Goal: Task Accomplishment & Management: Manage account settings

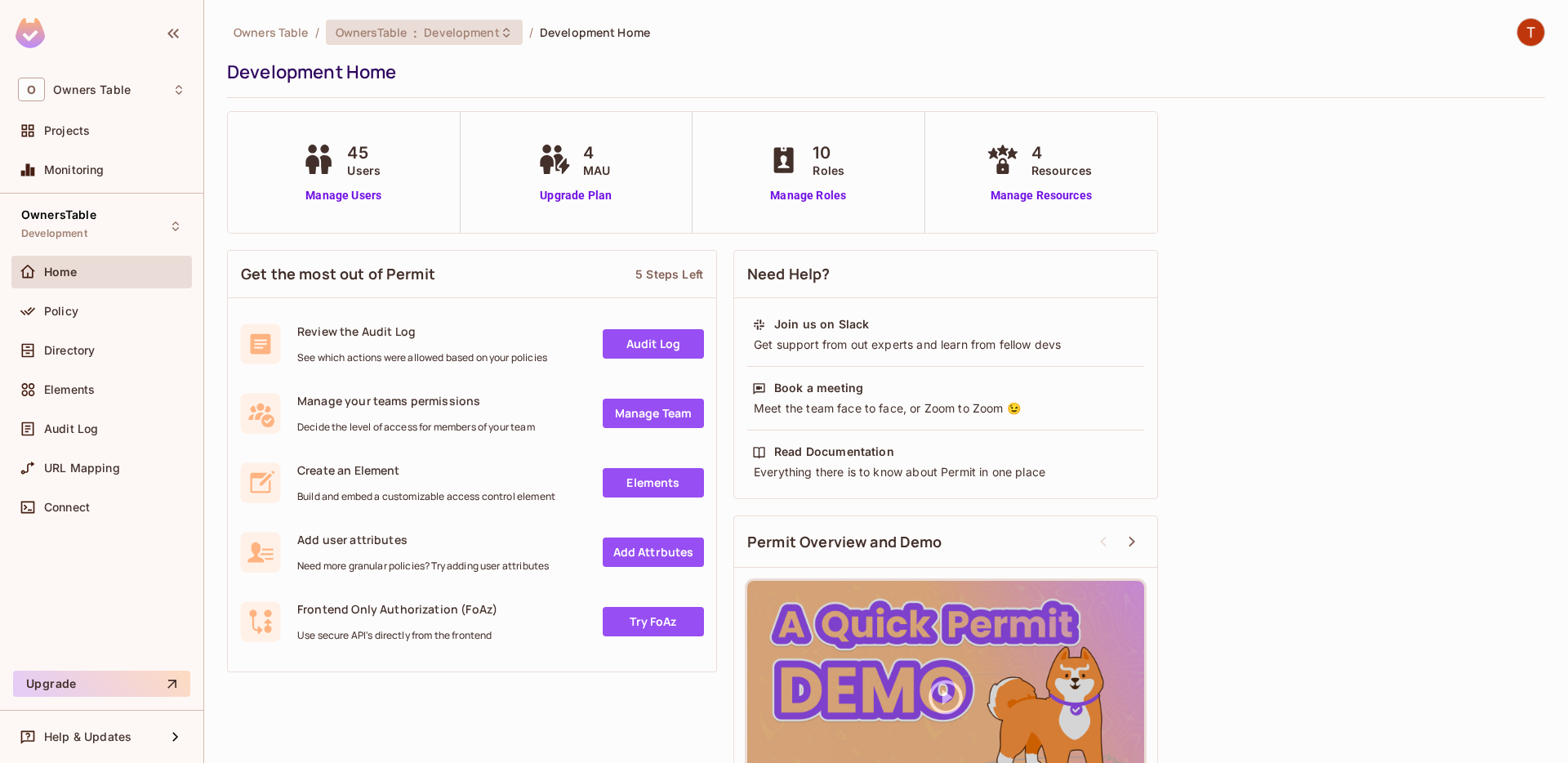
click at [492, 34] on span "Development" at bounding box center [462, 32] width 76 height 15
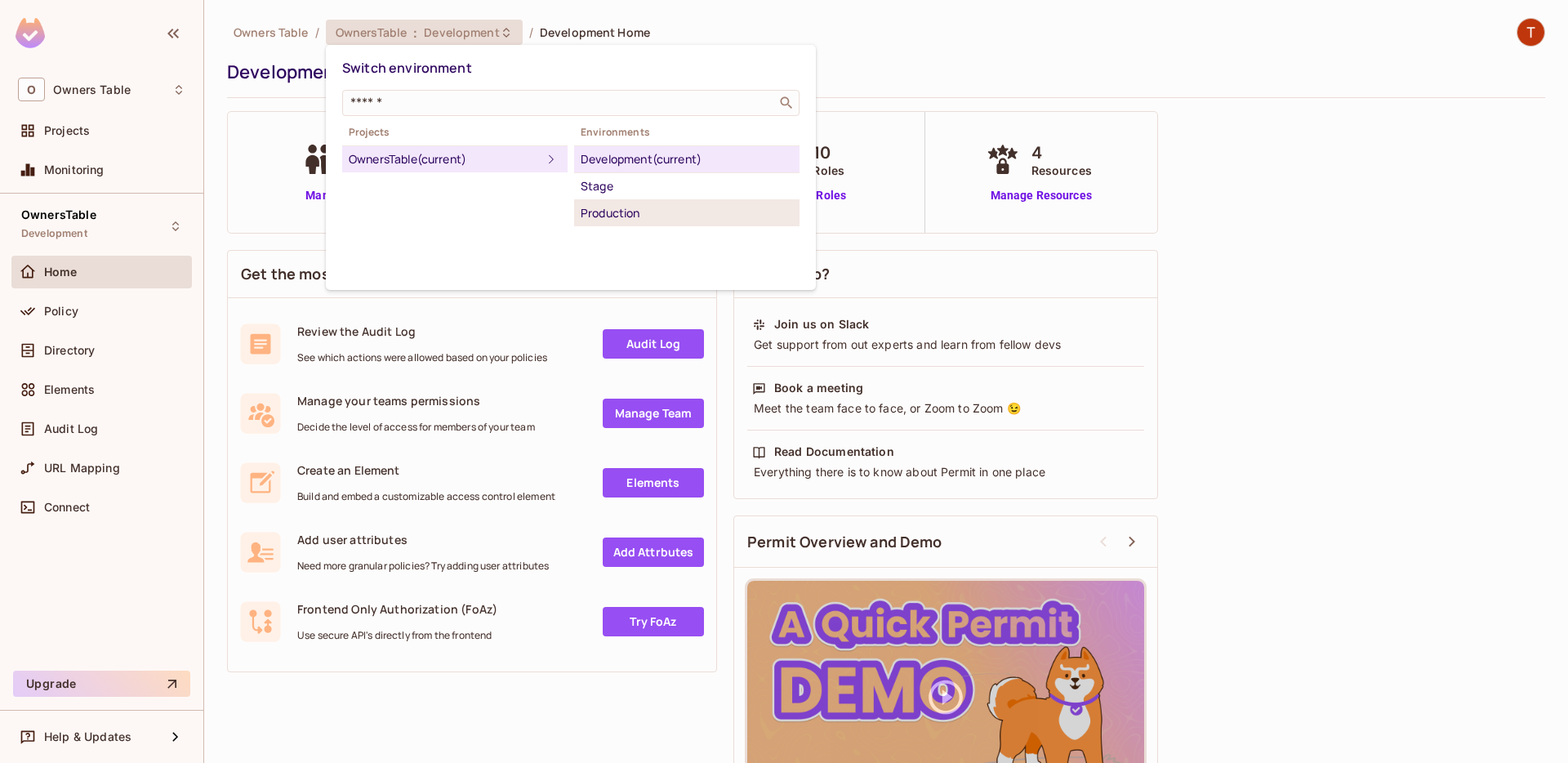
click at [626, 214] on div "Production" at bounding box center [687, 212] width 212 height 19
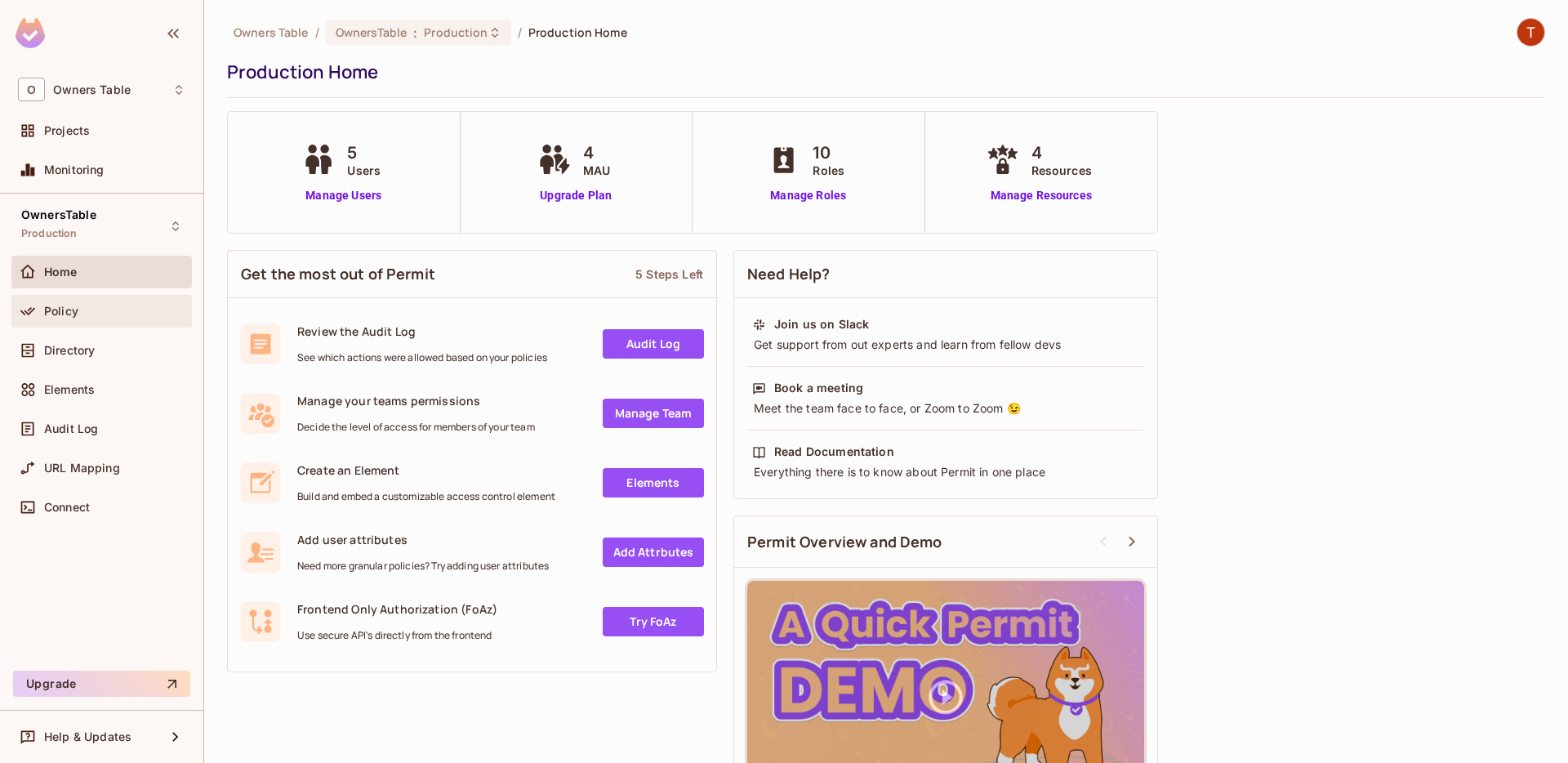
click at [92, 317] on div "Policy" at bounding box center [115, 311] width 141 height 13
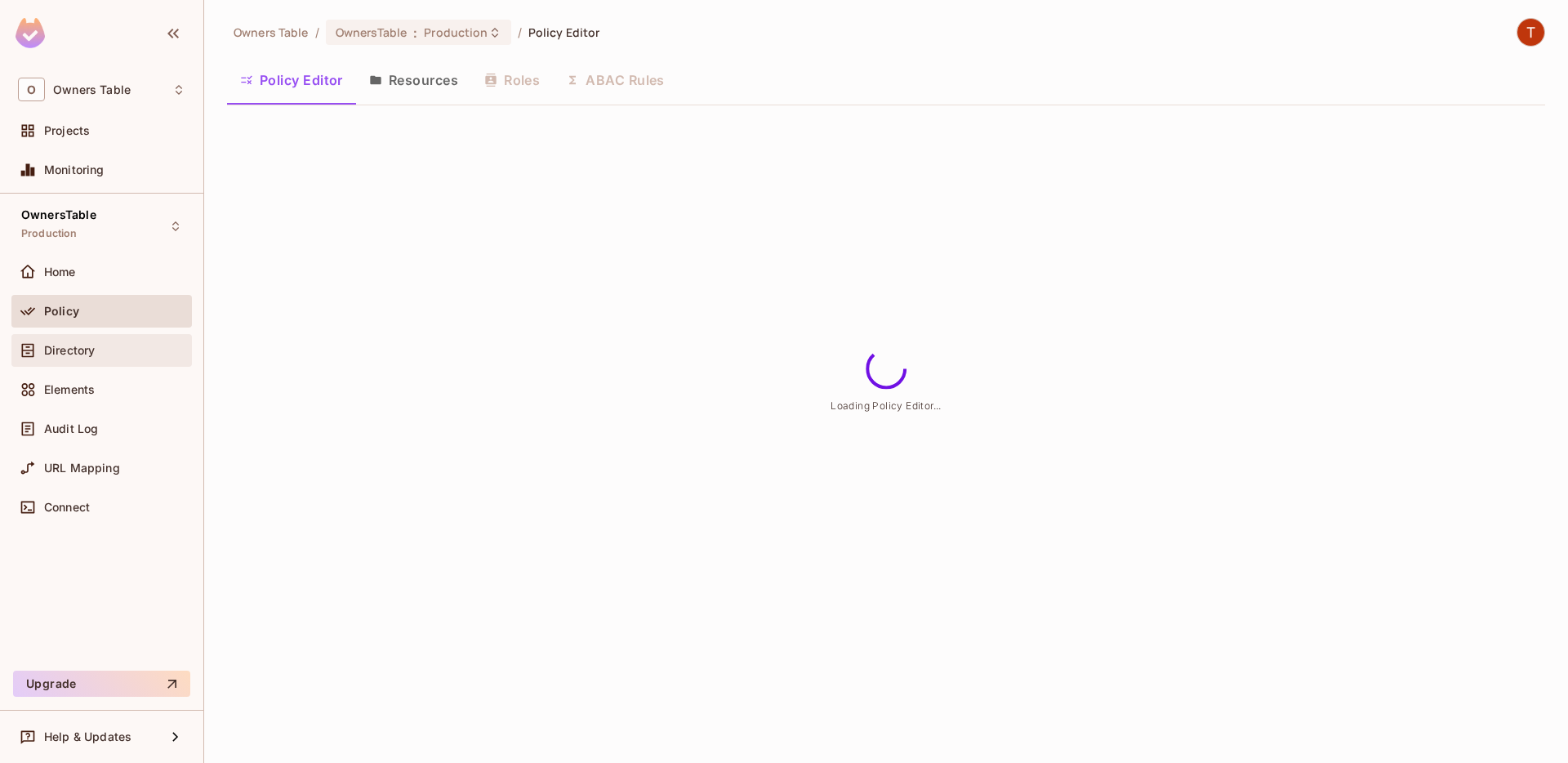
click at [91, 355] on span "Directory" at bounding box center [70, 351] width 50 height 13
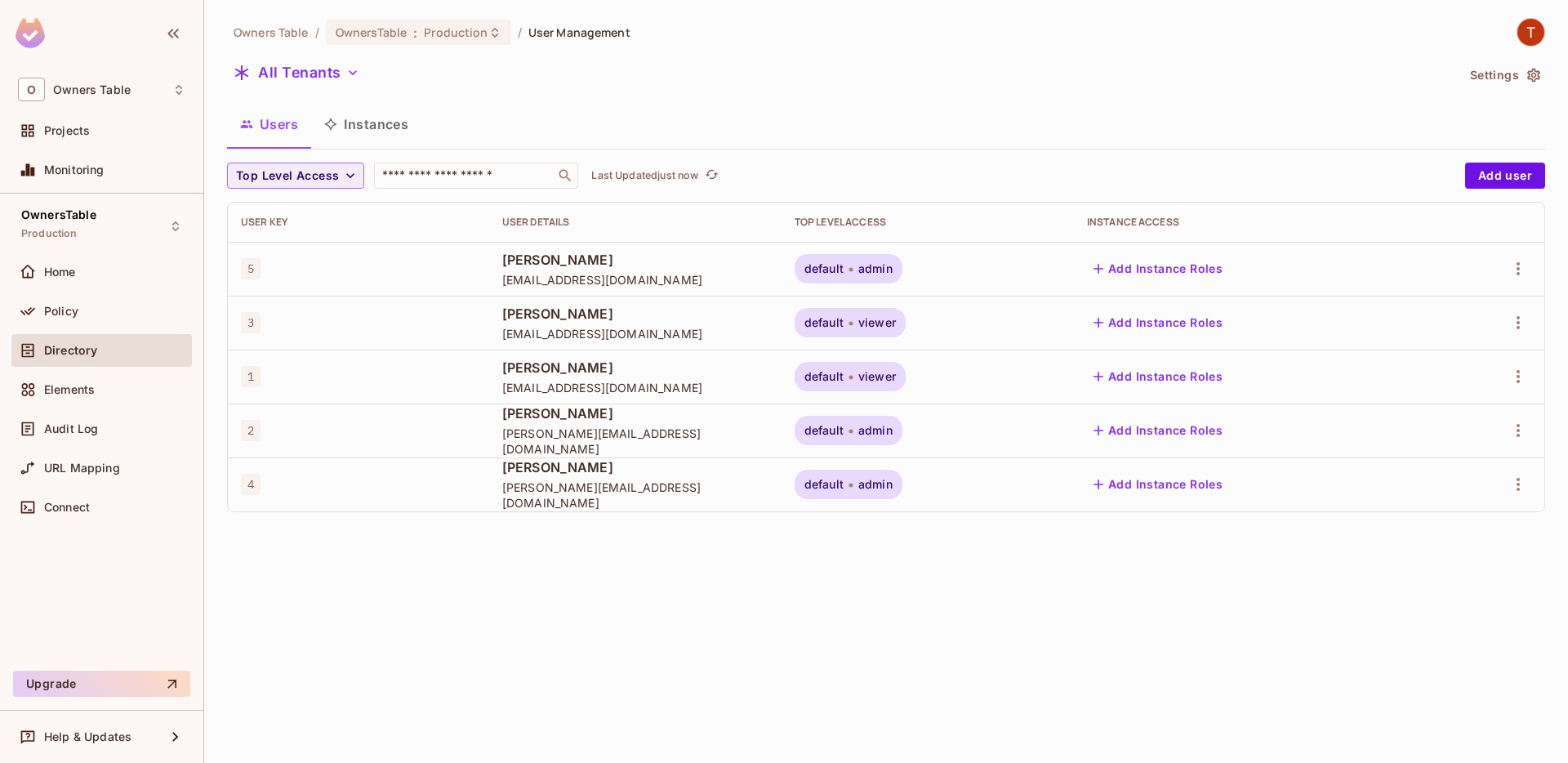
click at [377, 129] on button "Instances" at bounding box center [366, 124] width 110 height 41
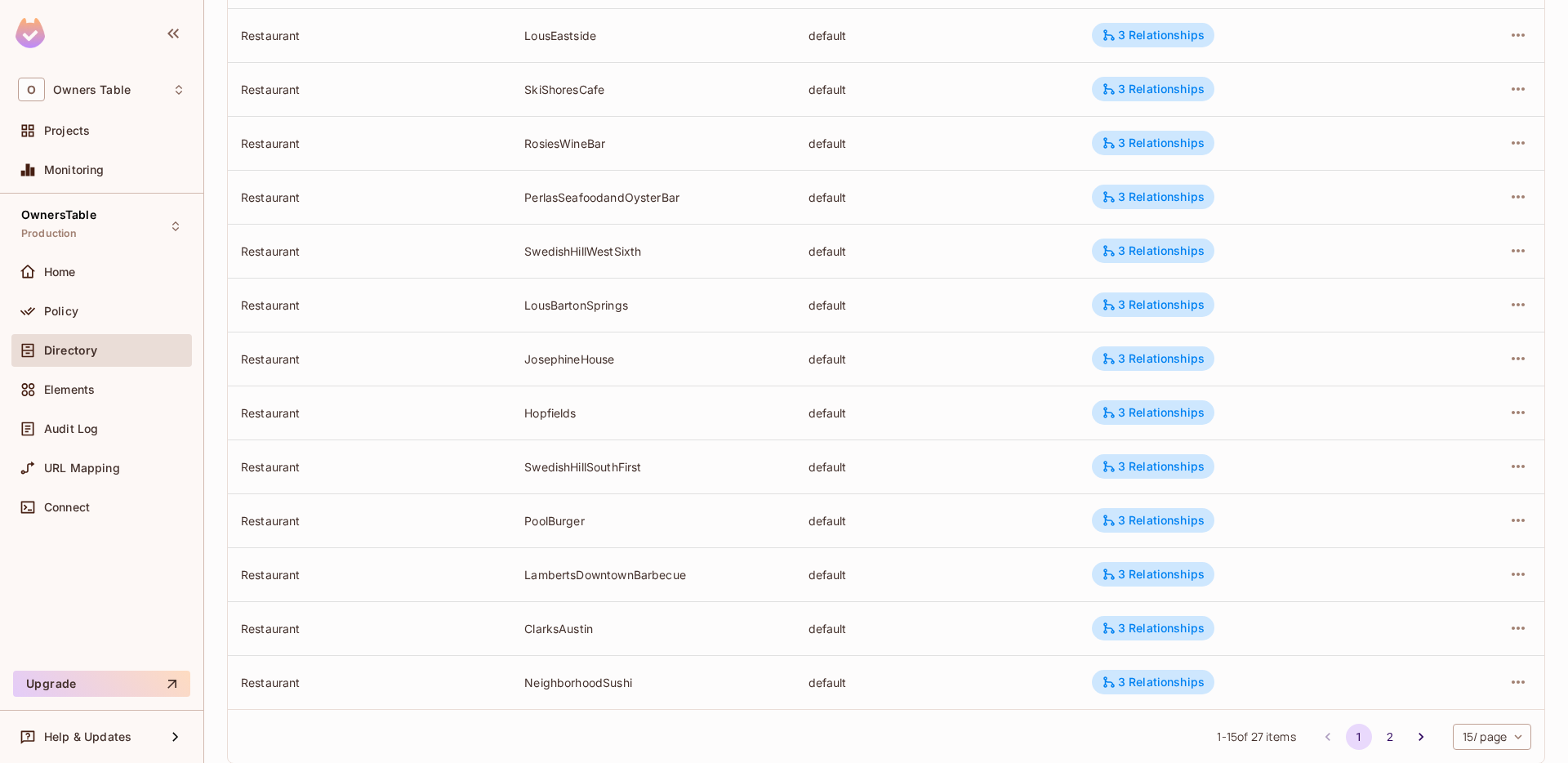
scroll to position [379, 0]
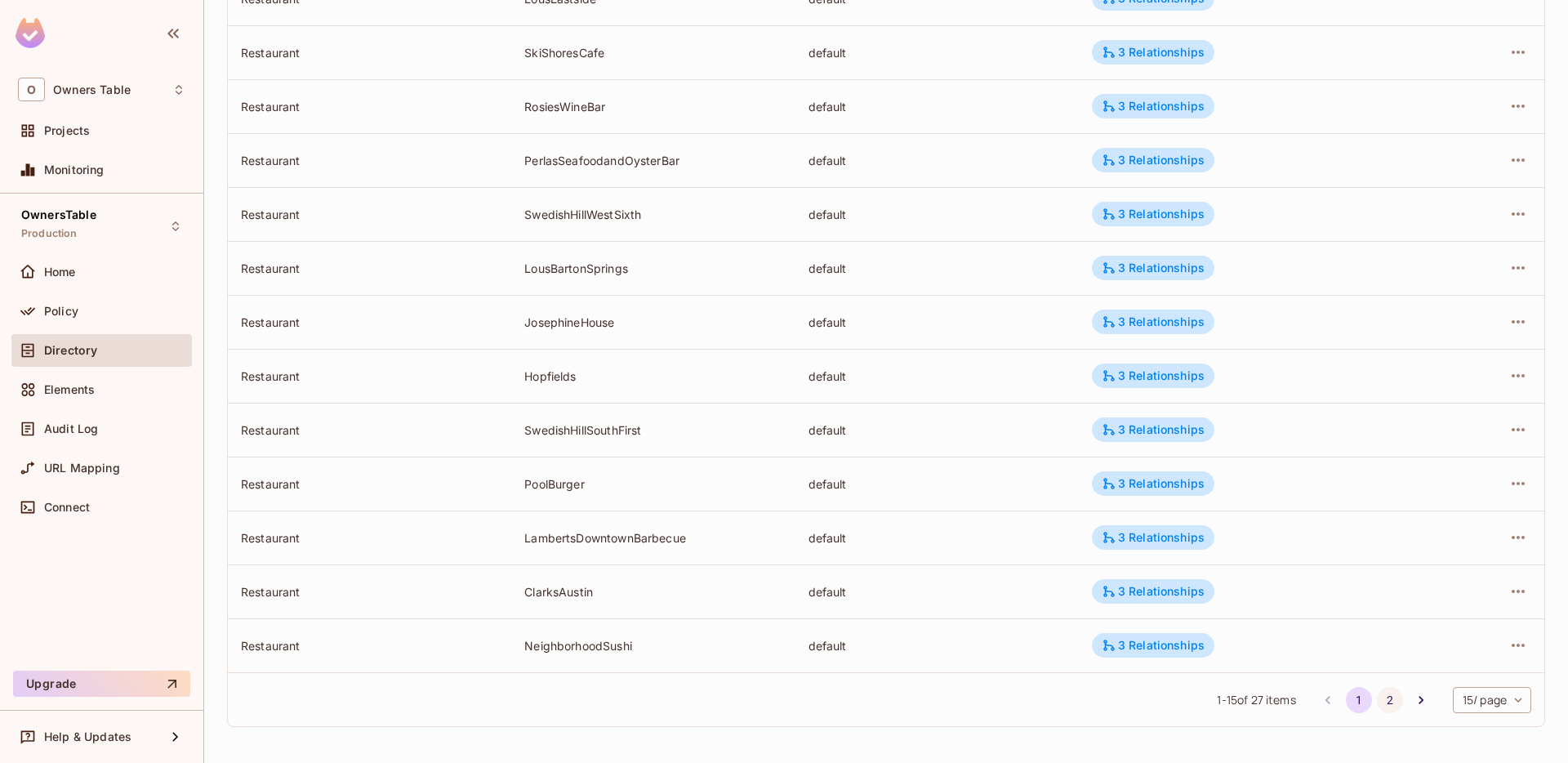
click at [1385, 703] on button "2" at bounding box center [1390, 699] width 26 height 26
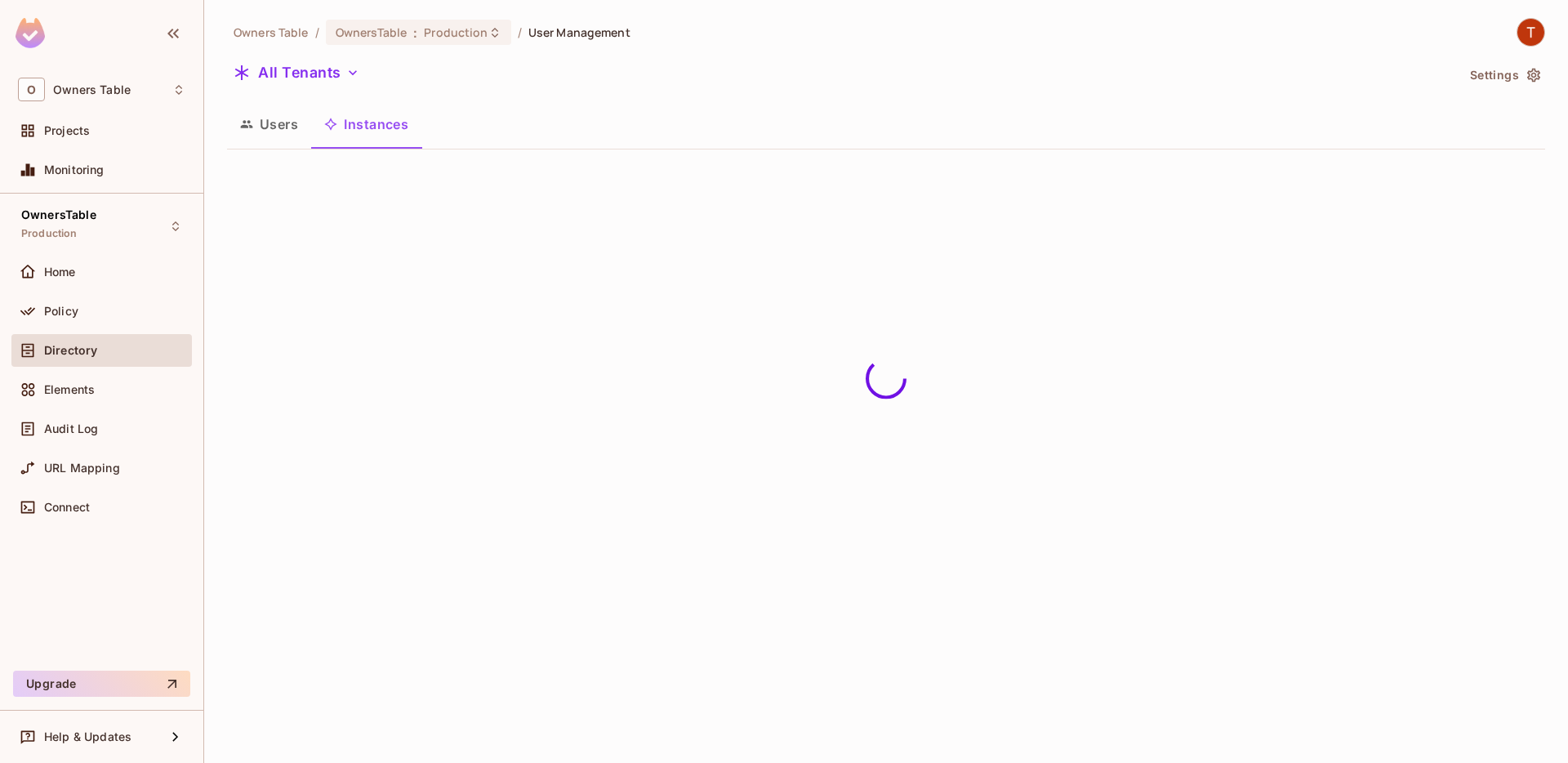
scroll to position [0, 0]
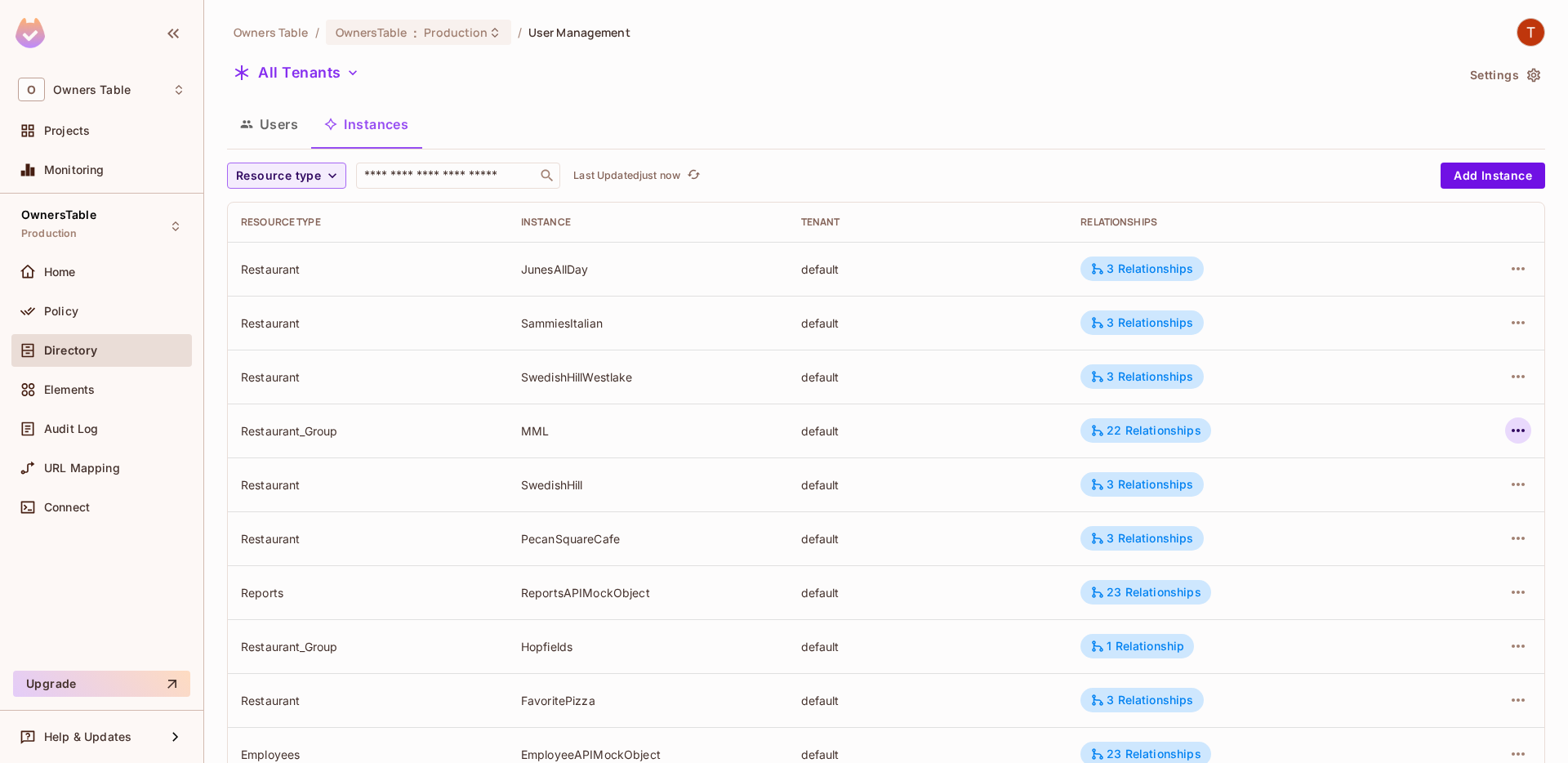
click at [1520, 426] on icon "button" at bounding box center [1518, 430] width 19 height 19
click at [1429, 473] on div "Edit Resource Instance" at bounding box center [1422, 468] width 128 height 16
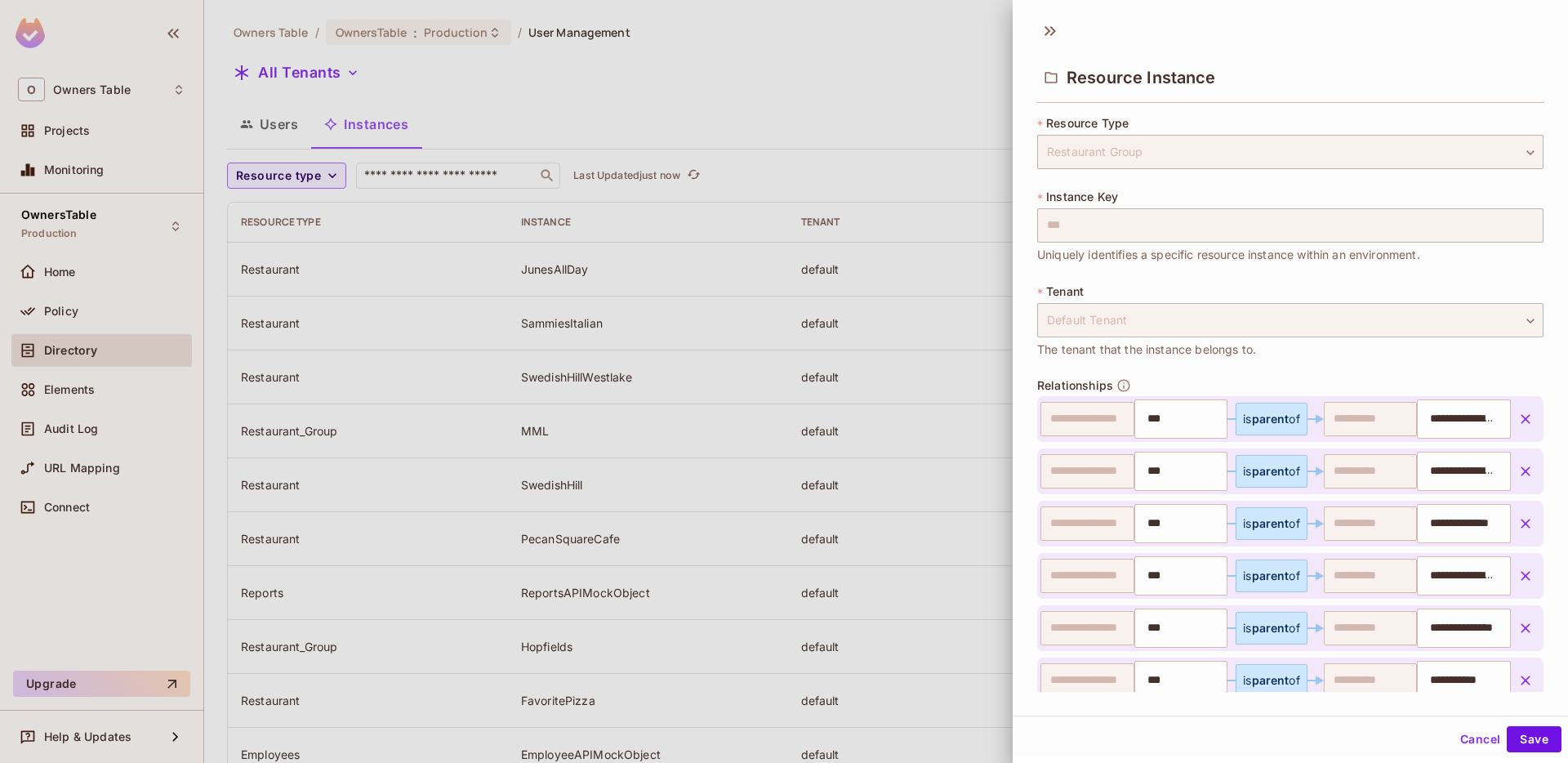
click at [976, 81] on div at bounding box center [784, 381] width 1568 height 763
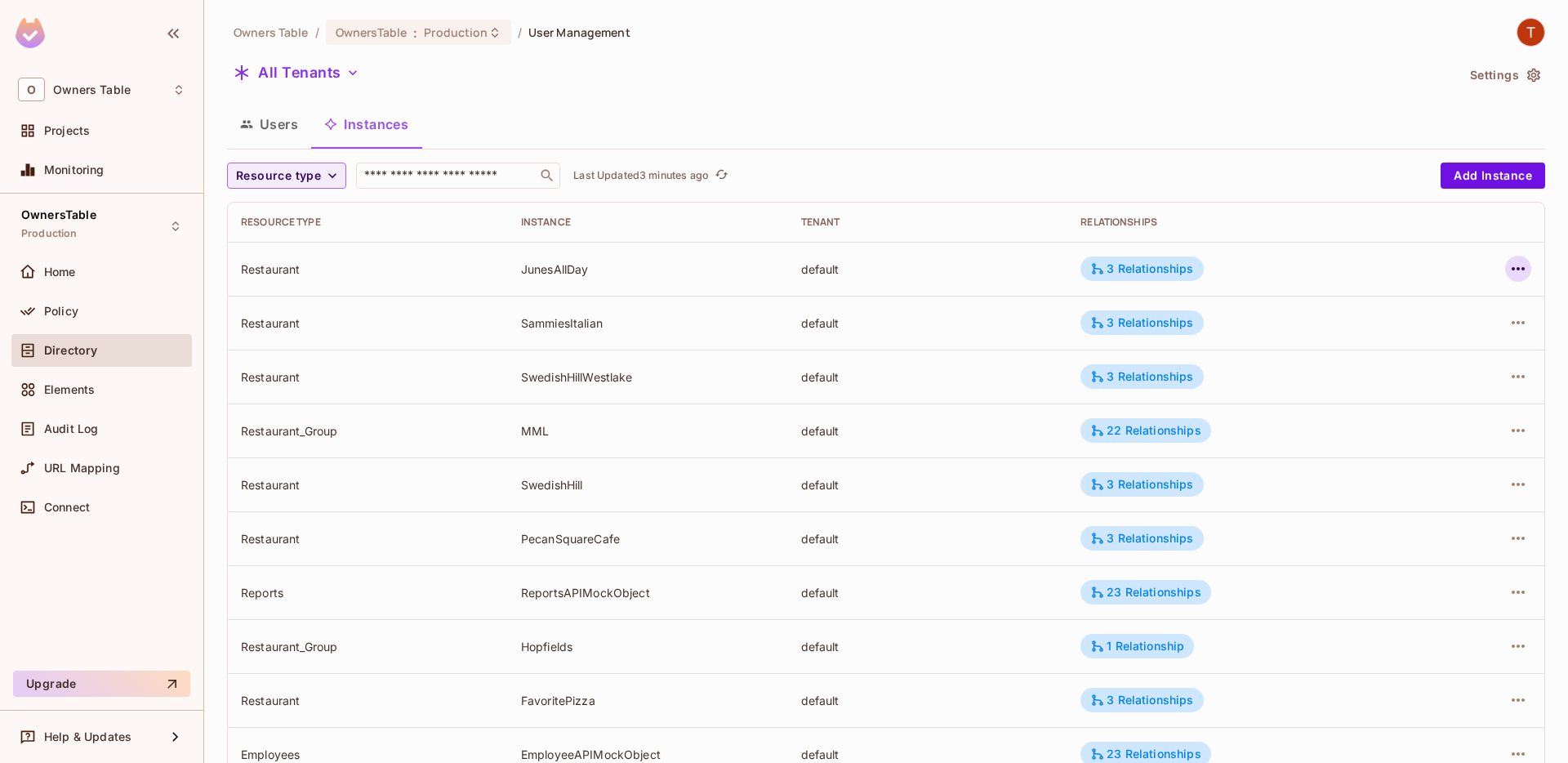
click at [1524, 261] on icon "button" at bounding box center [1518, 268] width 19 height 19
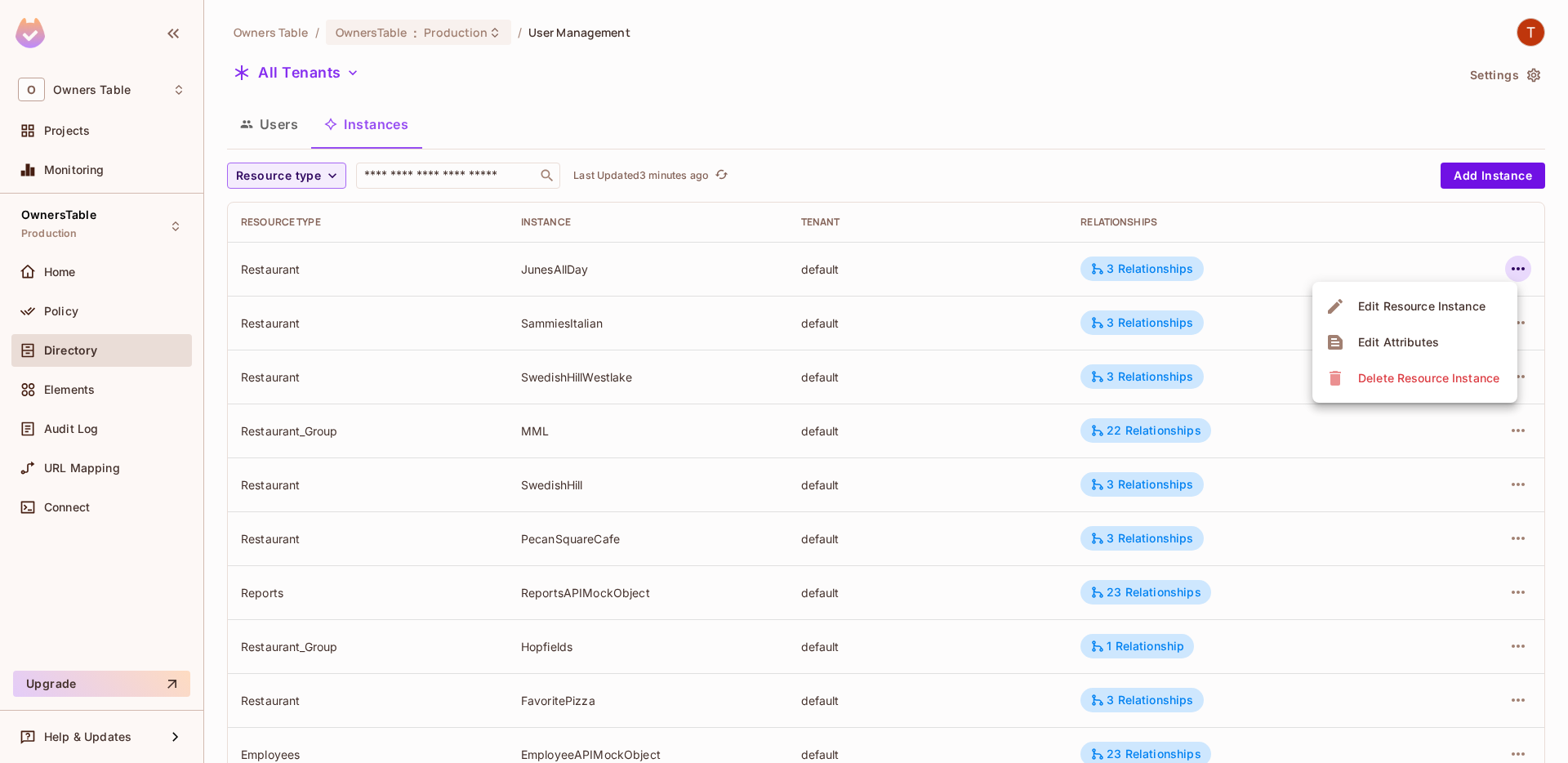
click at [1450, 299] on div "Edit Resource Instance" at bounding box center [1422, 306] width 128 height 16
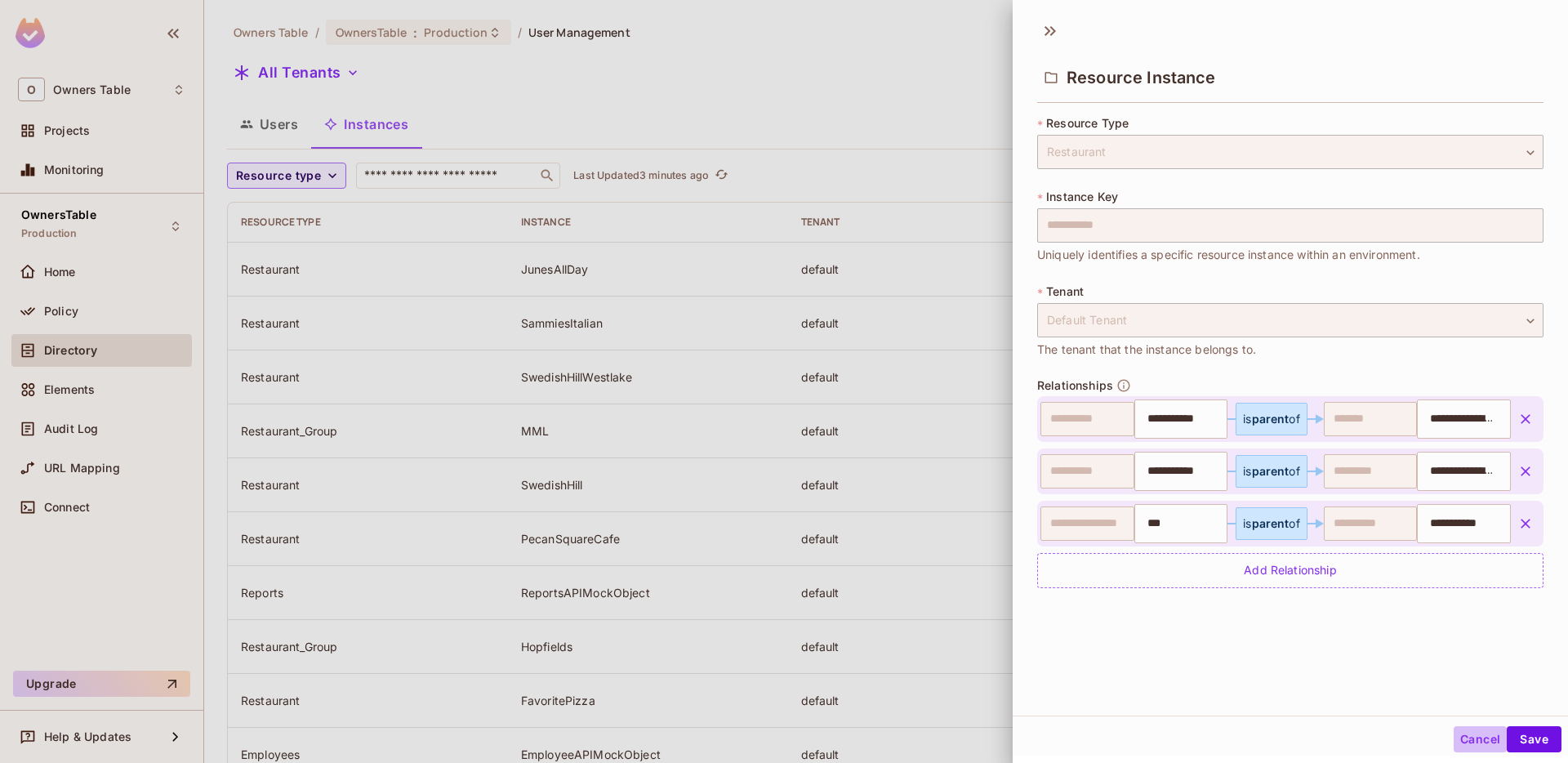
click at [1485, 740] on button "Cancel" at bounding box center [1480, 739] width 53 height 26
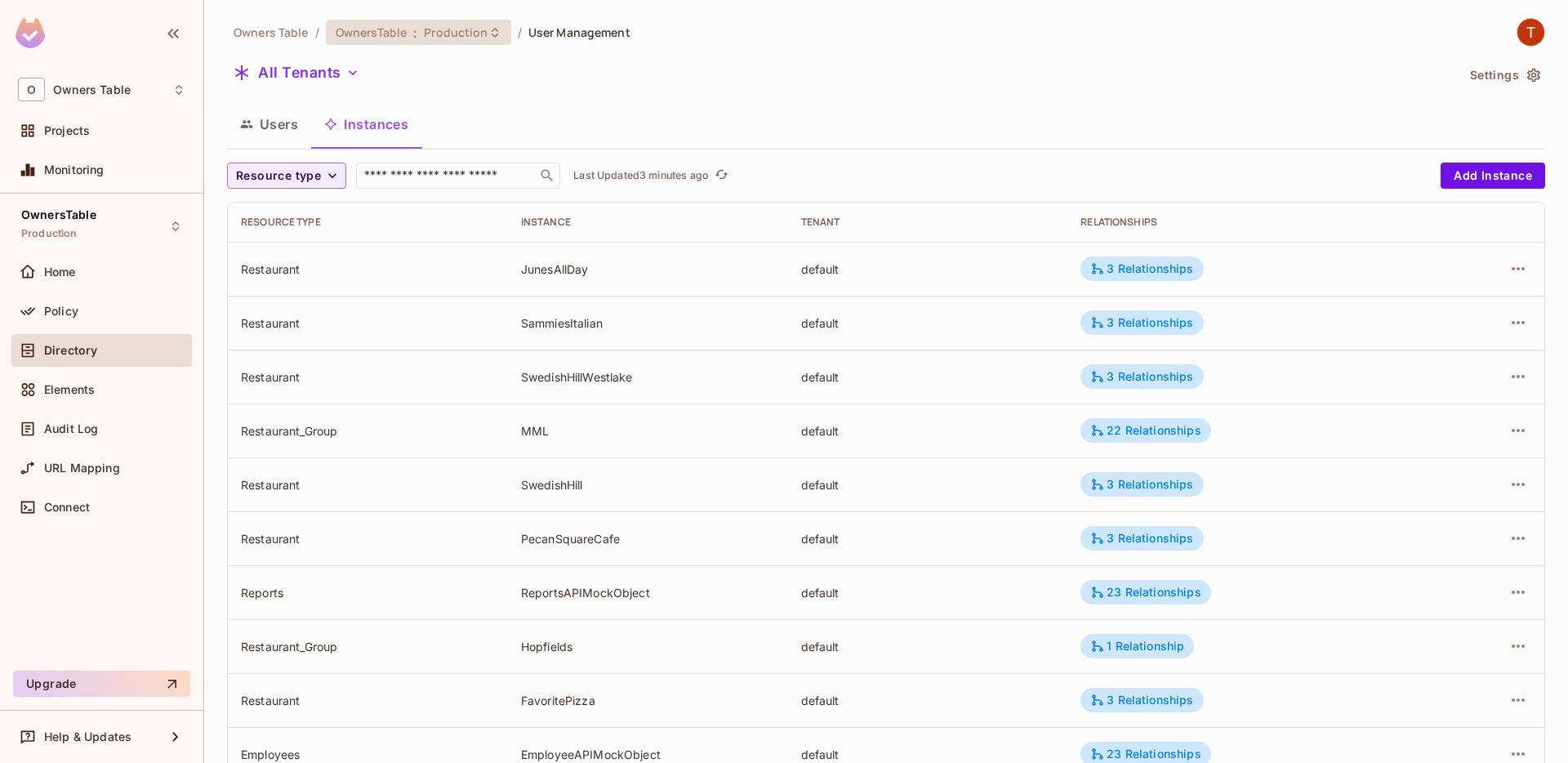
click at [465, 29] on span "Production" at bounding box center [456, 32] width 64 height 15
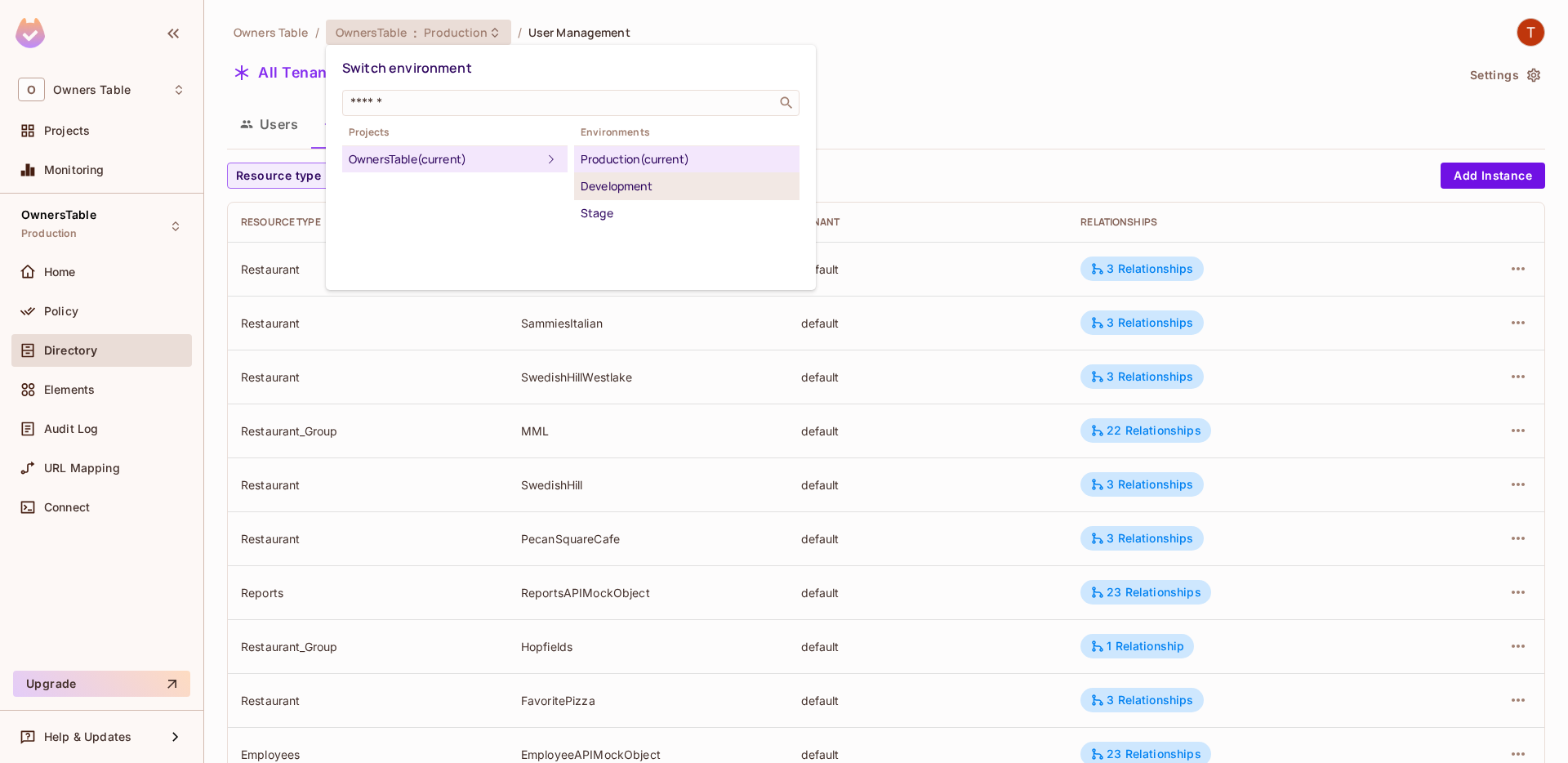
click at [602, 184] on div "Development" at bounding box center [687, 186] width 212 height 19
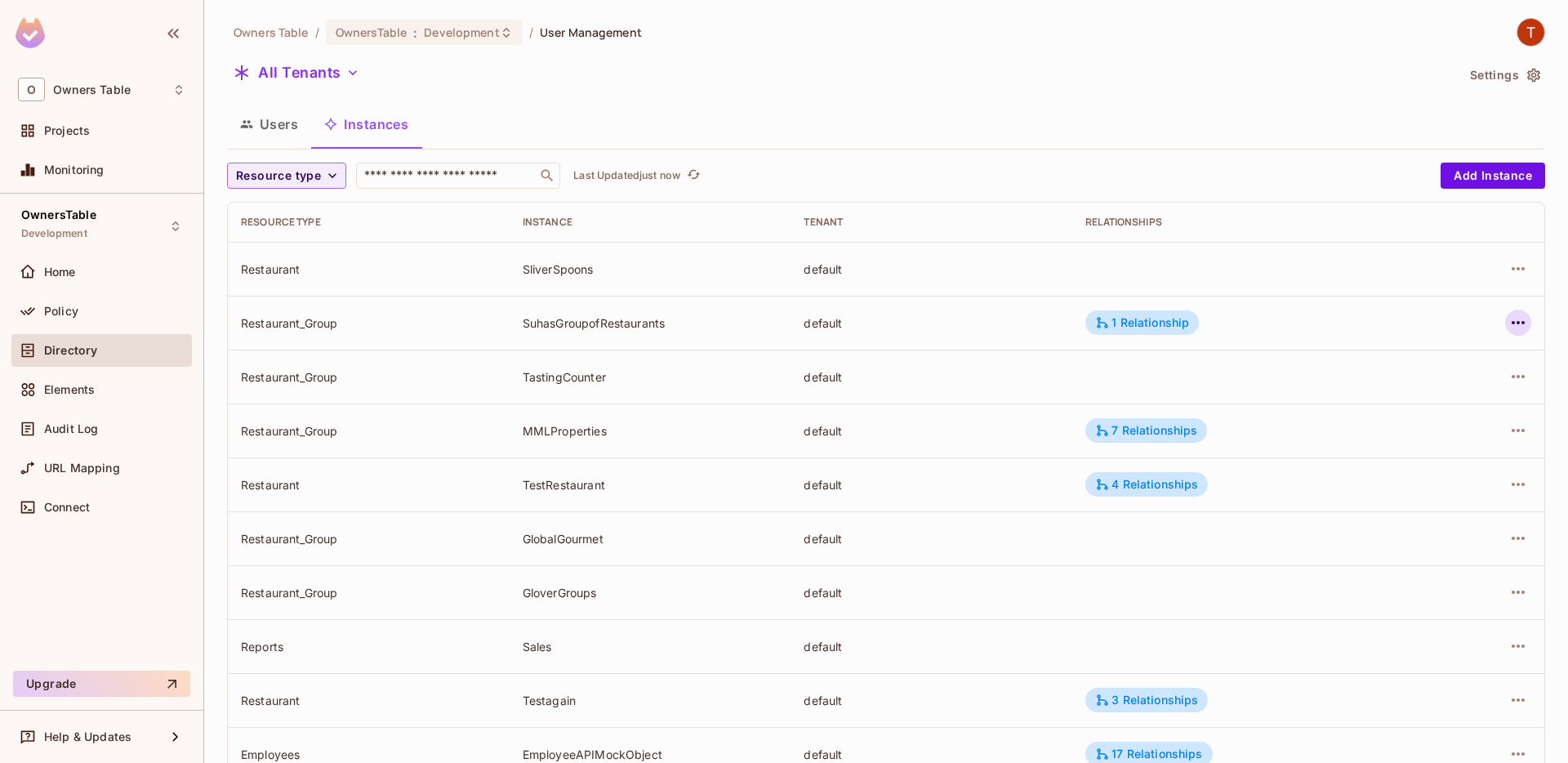
click at [1524, 319] on icon "button" at bounding box center [1518, 322] width 19 height 19
click at [1268, 252] on div at bounding box center [784, 381] width 1568 height 763
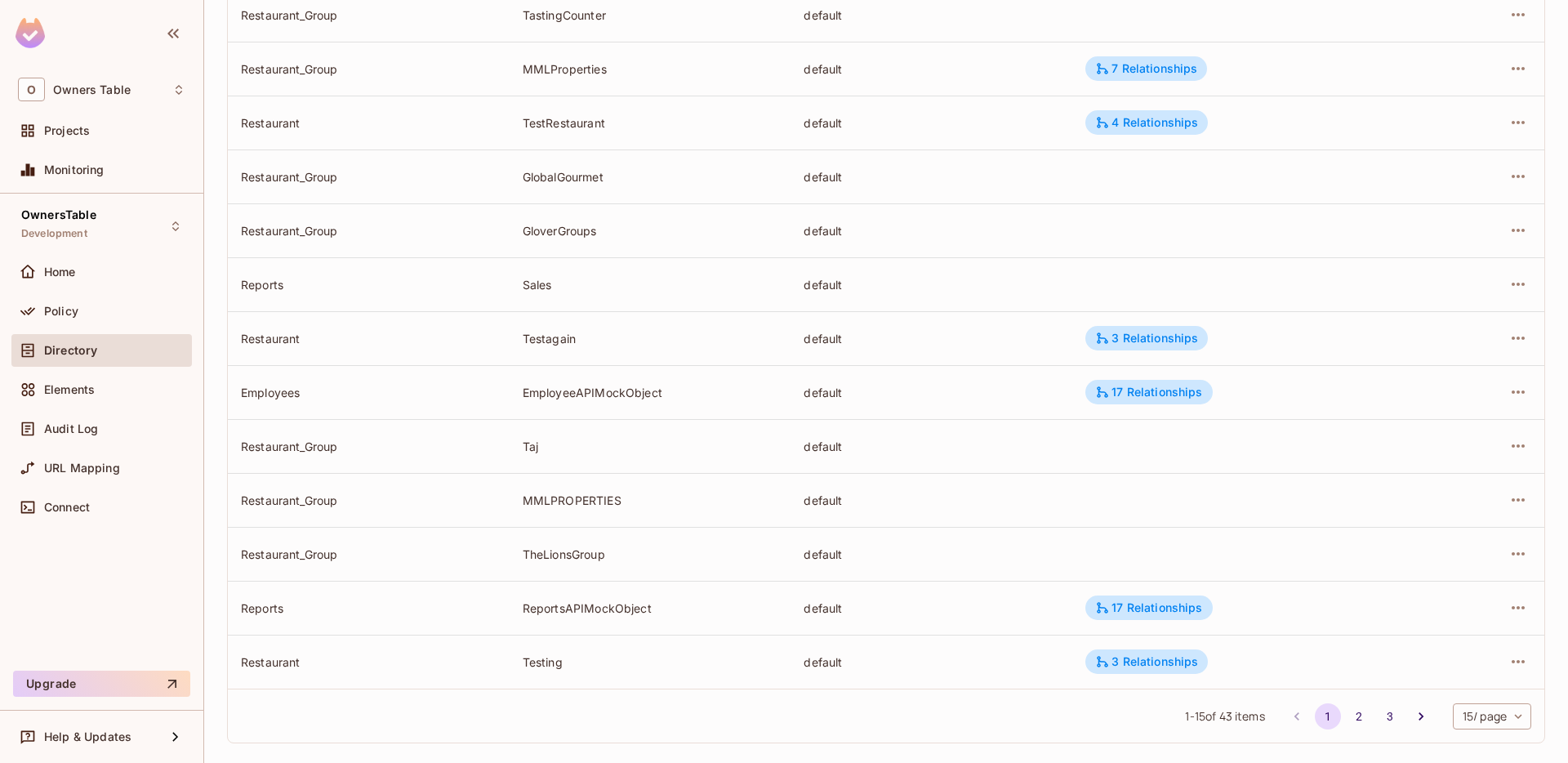
scroll to position [379, 0]
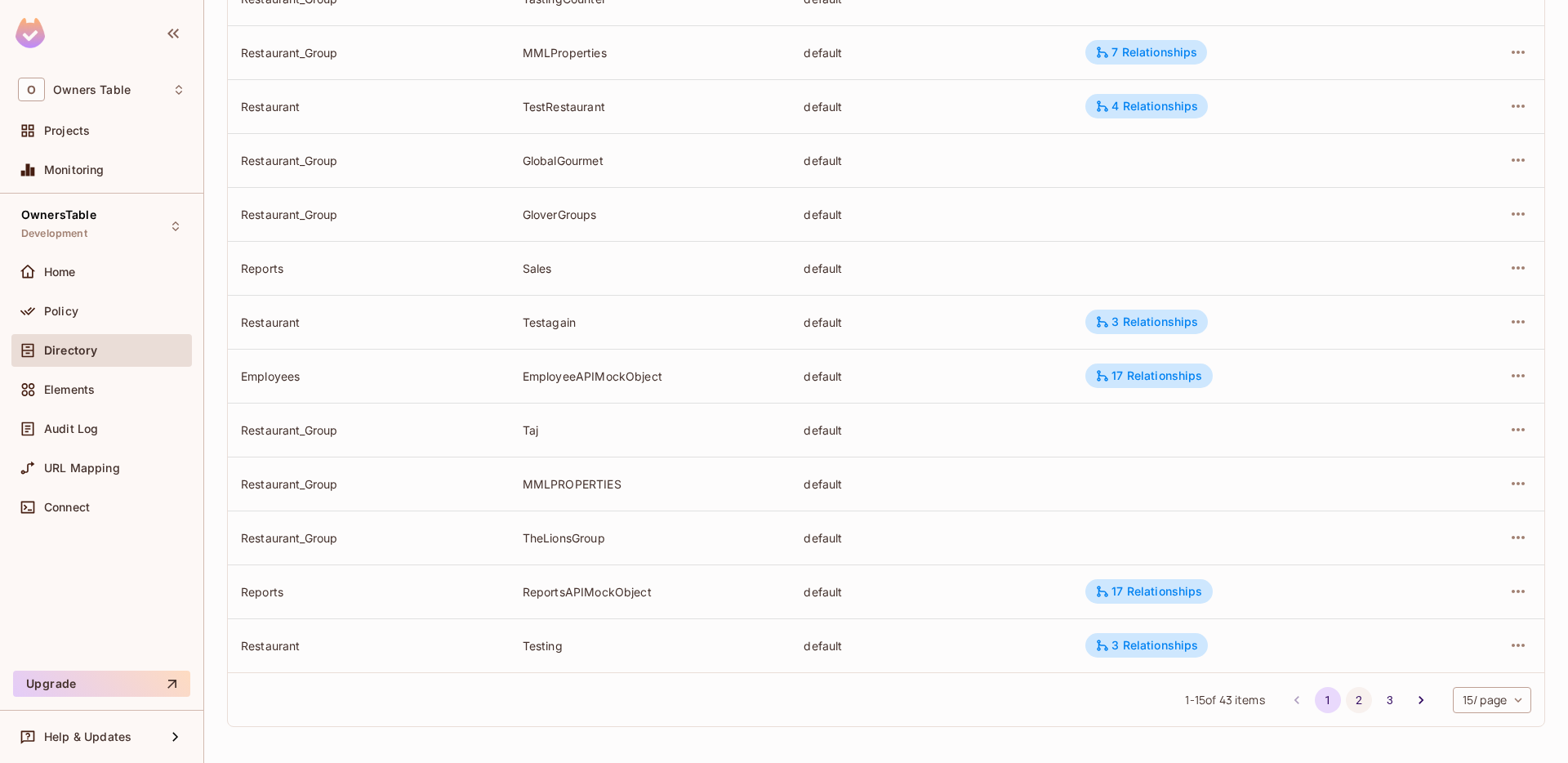
click at [1356, 703] on button "2" at bounding box center [1359, 699] width 26 height 26
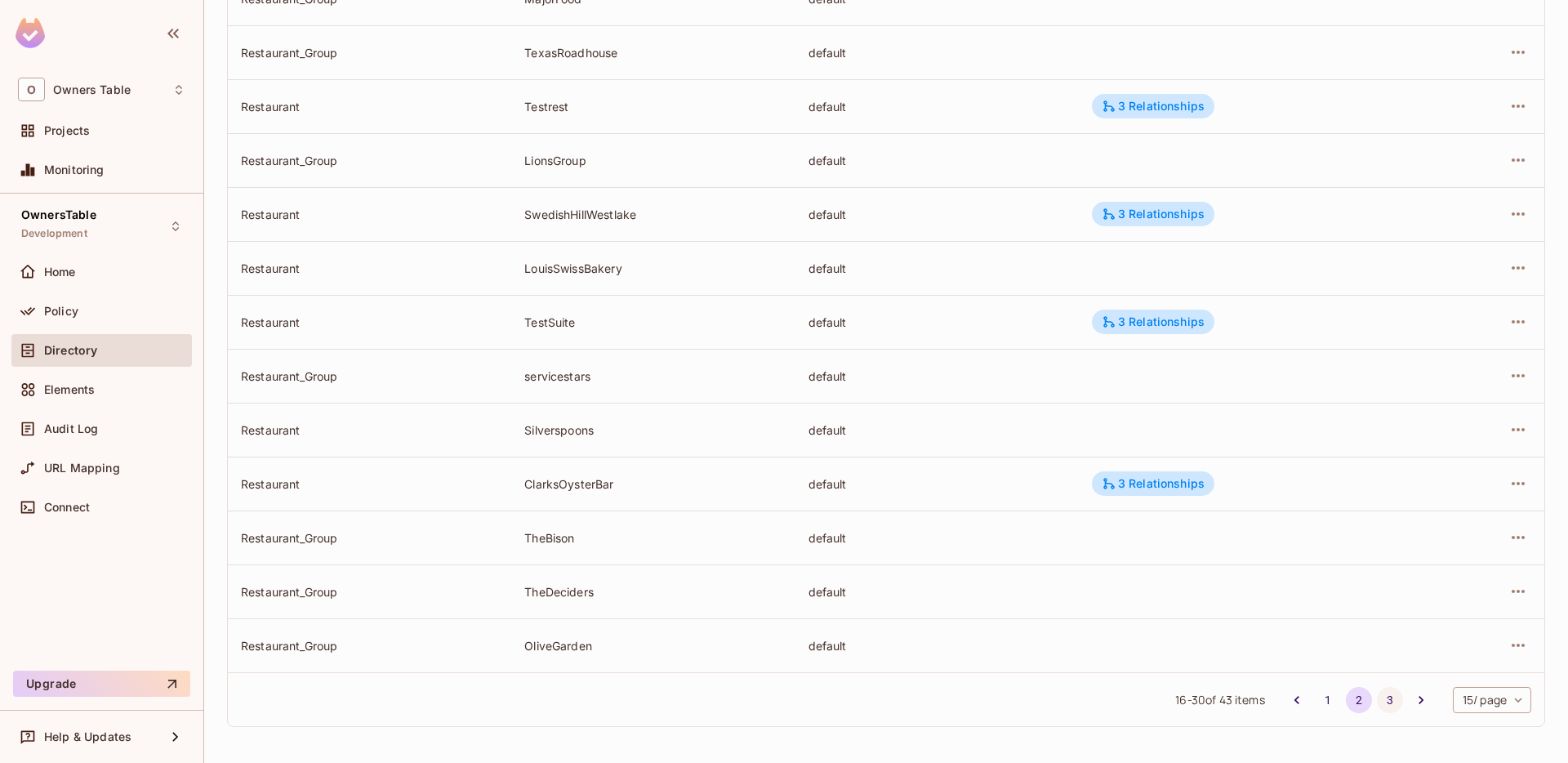
click at [1388, 698] on button "3" at bounding box center [1390, 699] width 26 height 26
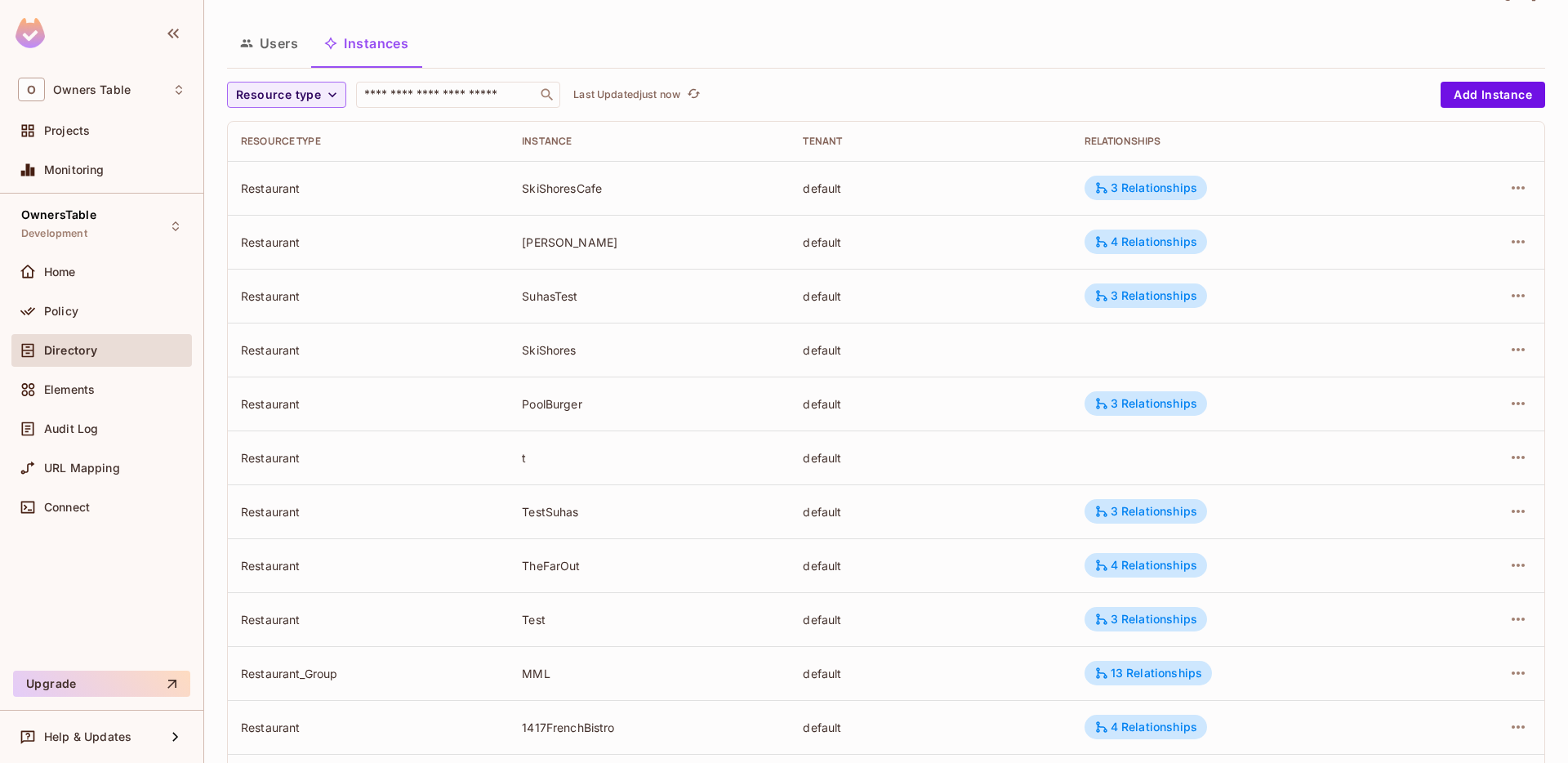
scroll to position [71, 0]
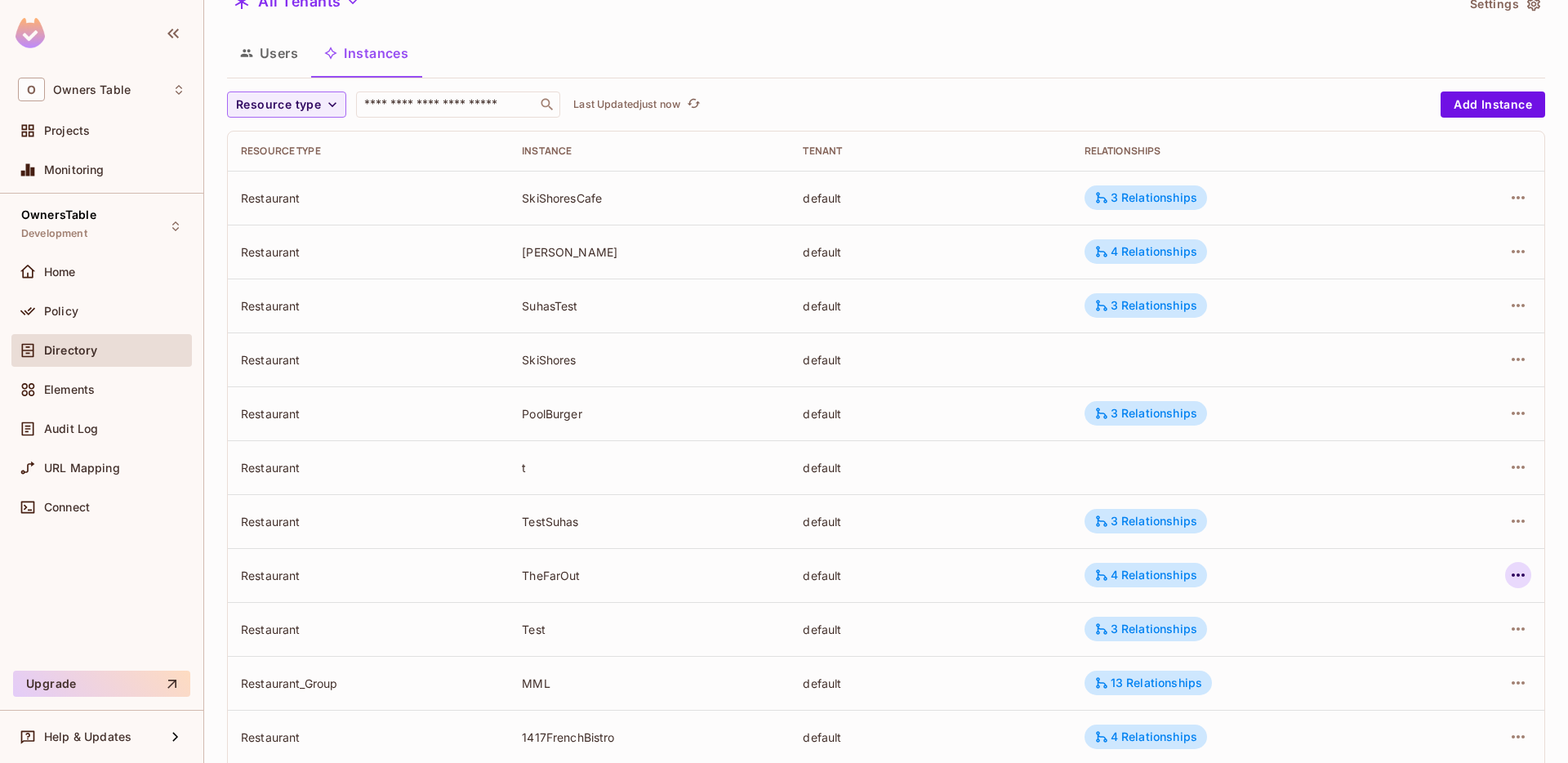
click at [1523, 575] on icon "button" at bounding box center [1518, 575] width 13 height 3
click at [1434, 610] on div "Edit Resource Instance" at bounding box center [1422, 612] width 128 height 16
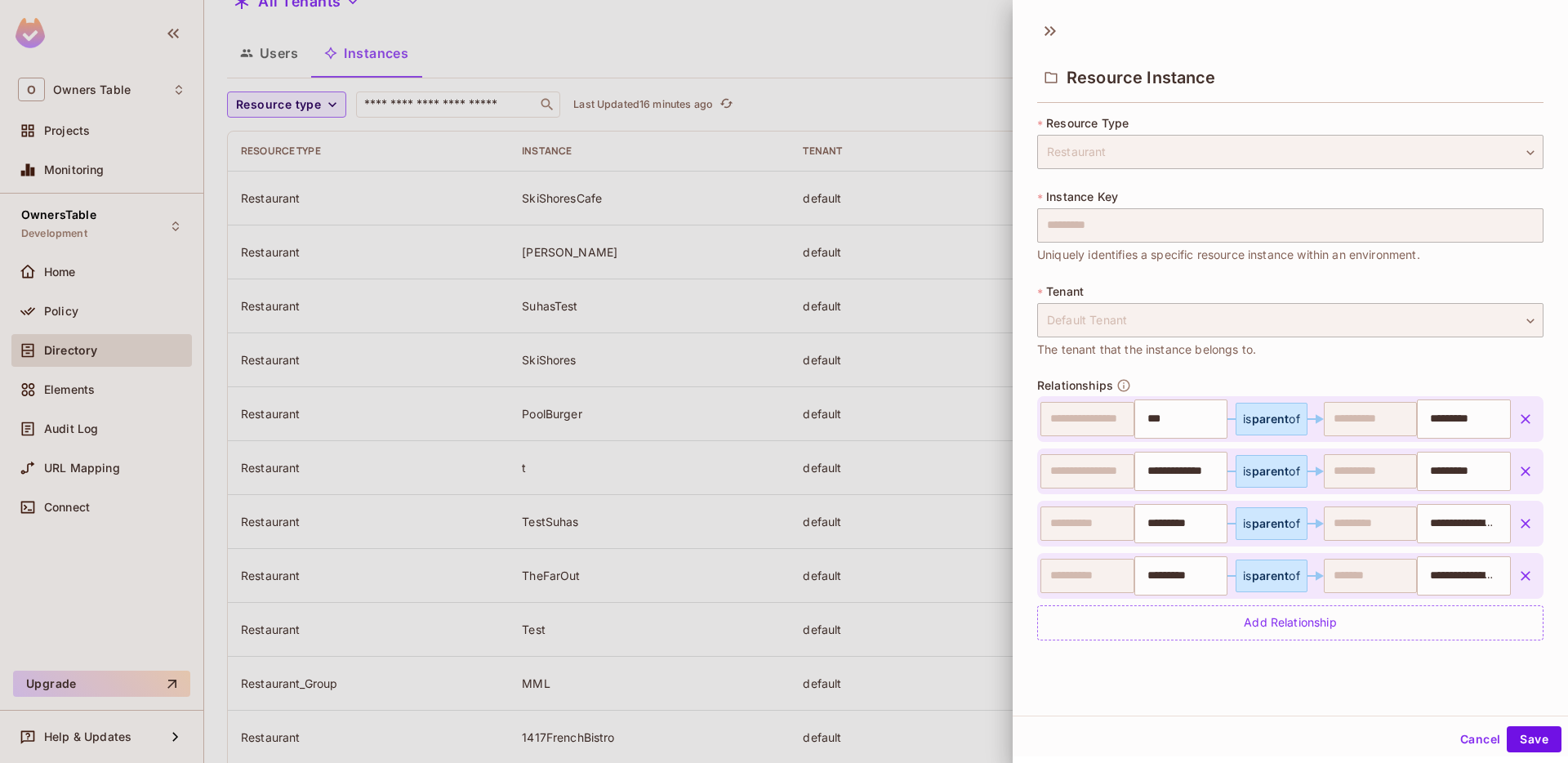
click at [860, 44] on div at bounding box center [784, 381] width 1568 height 763
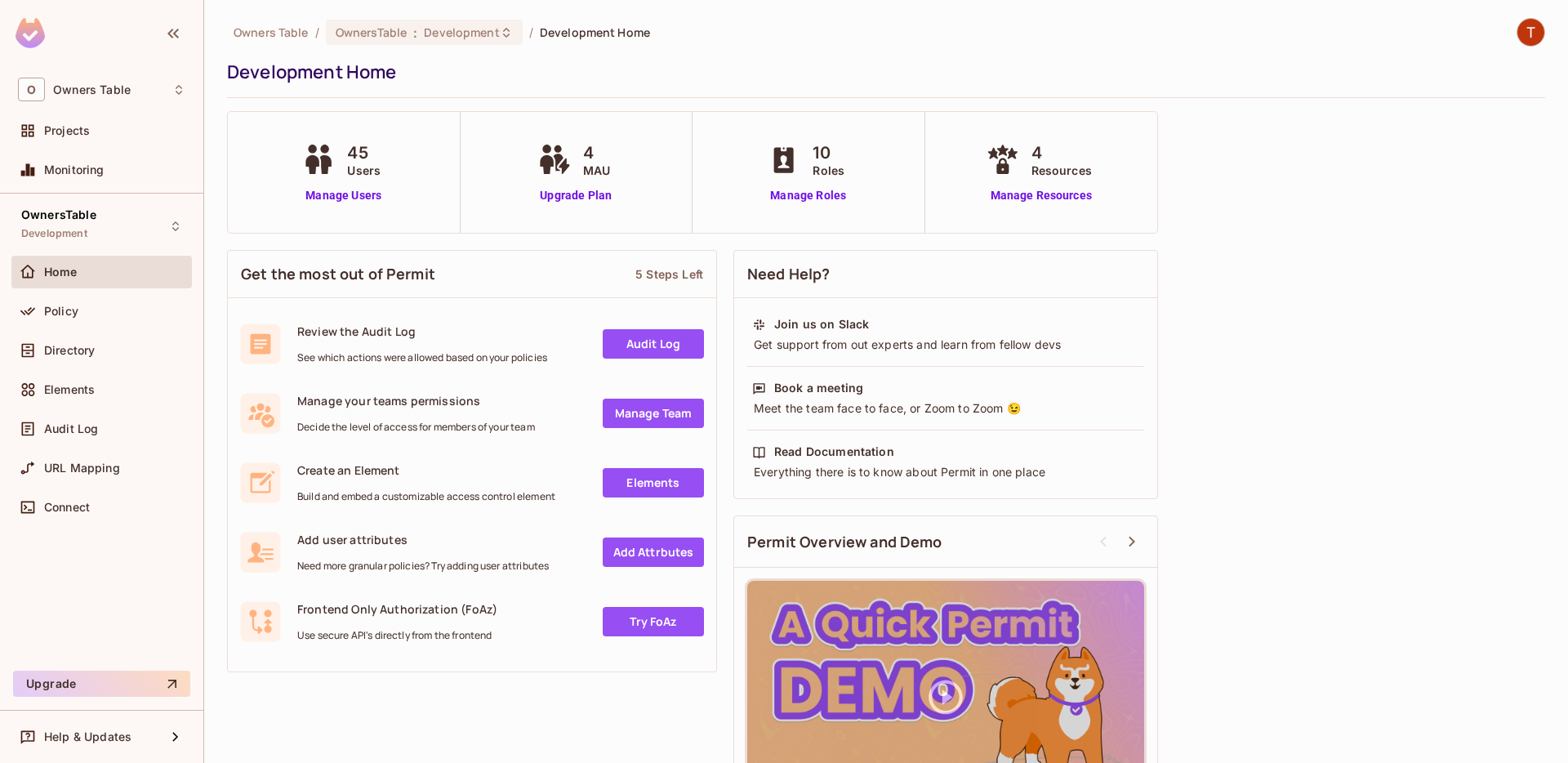
click at [1069, 205] on div "4 Resources Manage Resources" at bounding box center [1042, 172] width 233 height 121
click at [1064, 196] on link "Manage Resources" at bounding box center [1042, 196] width 118 height 17
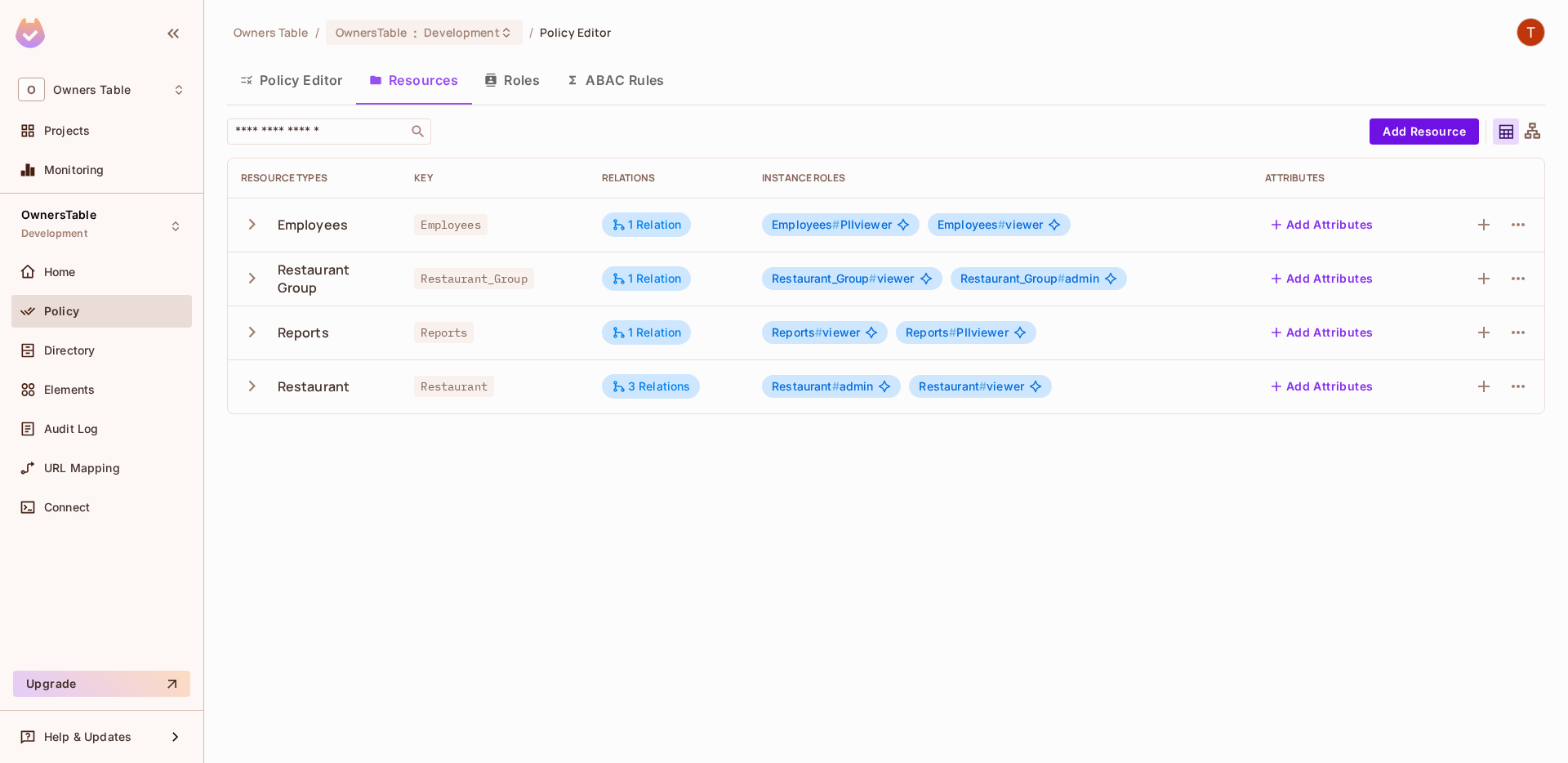
click at [452, 221] on span "Employees" at bounding box center [450, 224] width 73 height 21
